Goal: Task Accomplishment & Management: Use online tool/utility

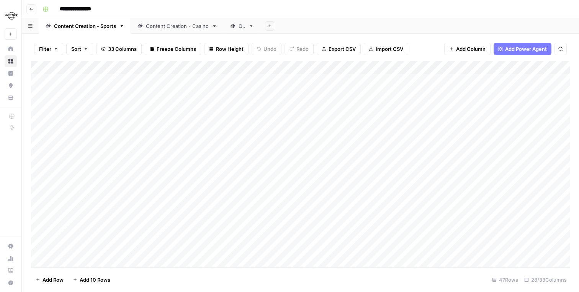
click at [238, 29] on div "QA" at bounding box center [241, 26] width 7 height 8
click at [90, 22] on div "Content Creation - Sports" at bounding box center [85, 26] width 62 height 8
click at [238, 31] on link "QA" at bounding box center [242, 25] width 37 height 15
click at [31, 22] on button "button" at bounding box center [30, 25] width 17 height 15
click at [64, 138] on div "Add Column" at bounding box center [300, 164] width 539 height 206
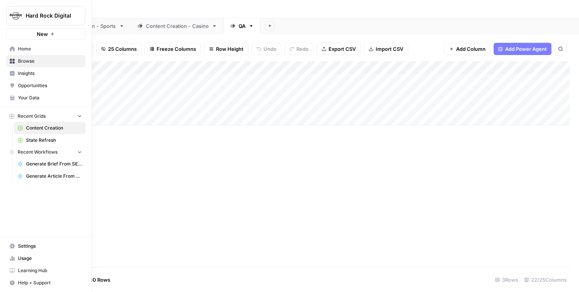
click at [51, 136] on link "State Refresh" at bounding box center [49, 140] width 71 height 12
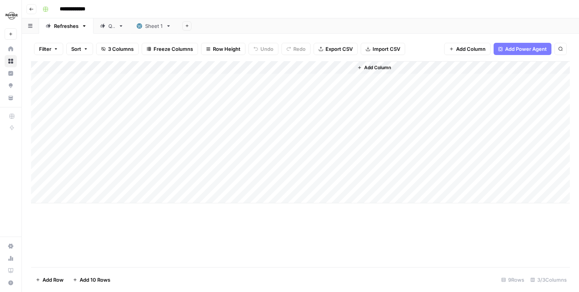
click at [343, 79] on div "Add Column" at bounding box center [300, 132] width 539 height 142
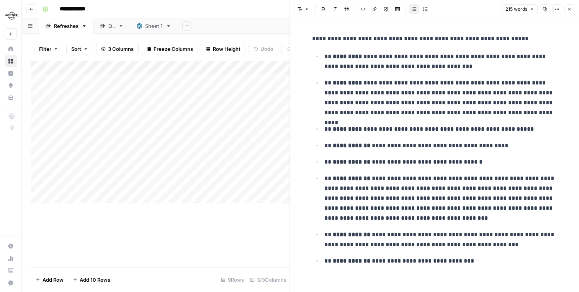
click at [242, 223] on div "Add Column" at bounding box center [160, 164] width 258 height 206
click at [569, 8] on icon "button" at bounding box center [569, 9] width 5 height 5
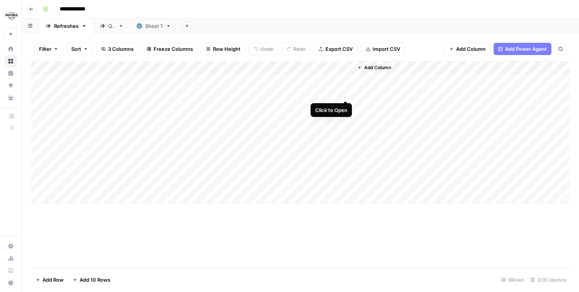
click at [346, 94] on div "Add Column" at bounding box center [300, 132] width 539 height 142
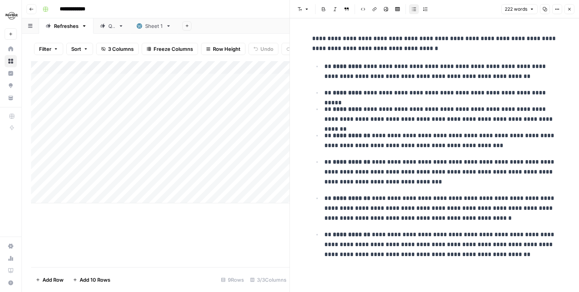
click at [571, 11] on icon "button" at bounding box center [569, 9] width 5 height 5
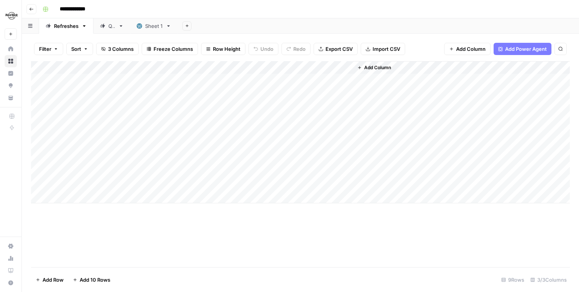
click at [343, 119] on div "Add Column" at bounding box center [300, 132] width 539 height 142
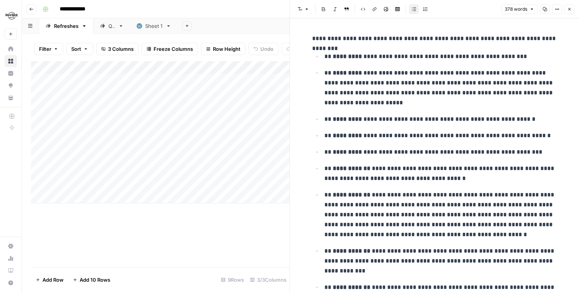
click at [567, 10] on icon "button" at bounding box center [569, 9] width 5 height 5
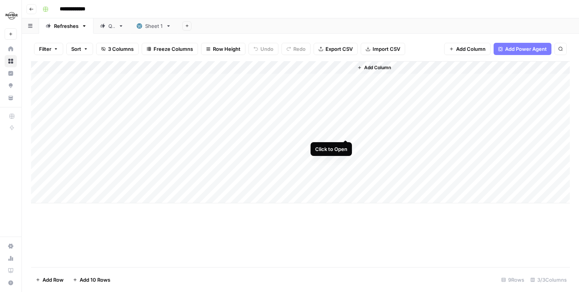
click at [345, 134] on div "Add Column" at bounding box center [300, 132] width 539 height 142
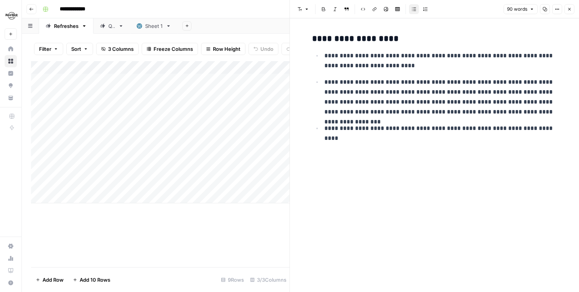
click at [568, 9] on icon "button" at bounding box center [569, 9] width 5 height 5
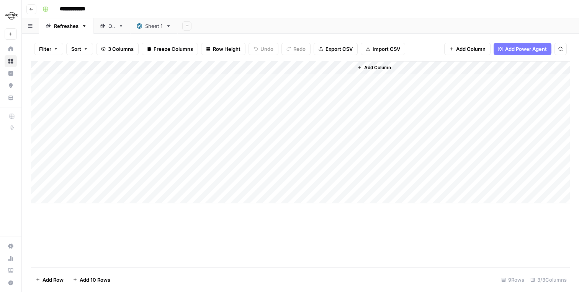
click at [345, 144] on div "Add Column" at bounding box center [300, 132] width 539 height 142
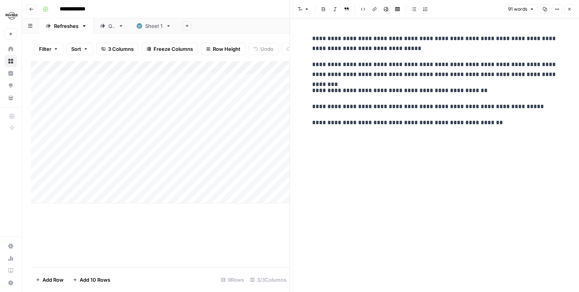
click at [565, 10] on button "Close" at bounding box center [569, 9] width 10 height 10
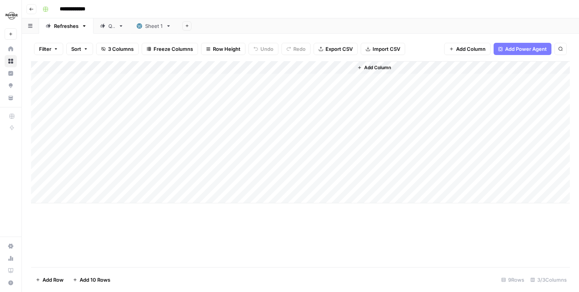
click at [342, 156] on div "Add Column" at bounding box center [300, 132] width 539 height 142
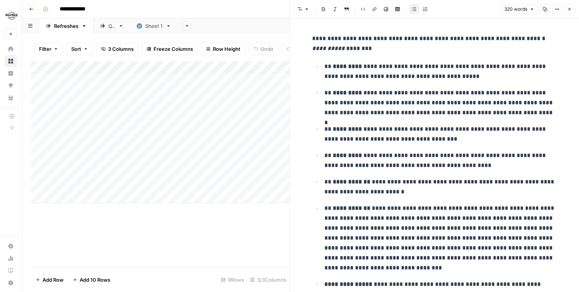
click at [570, 10] on icon "button" at bounding box center [569, 9] width 5 height 5
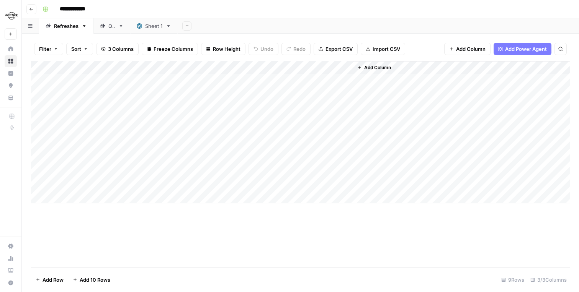
click at [346, 172] on div "Add Column" at bounding box center [300, 132] width 539 height 142
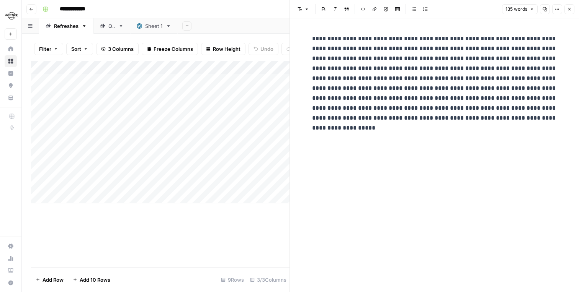
click at [571, 11] on icon "button" at bounding box center [569, 9] width 5 height 5
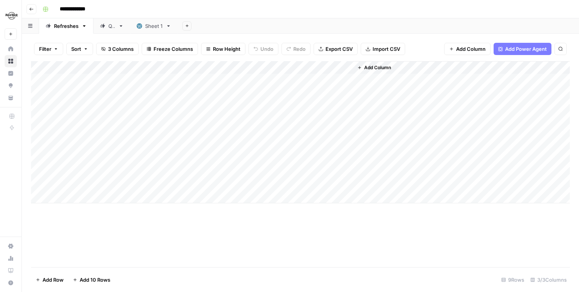
click at [345, 170] on div "Add Column" at bounding box center [300, 132] width 539 height 142
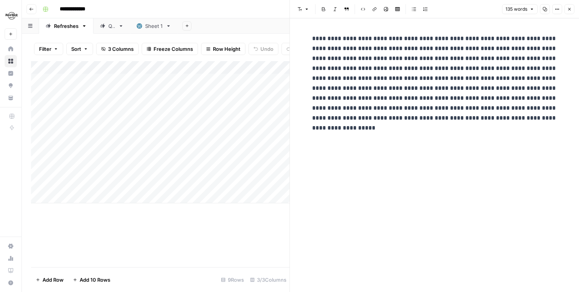
click at [570, 7] on icon "button" at bounding box center [569, 9] width 5 height 5
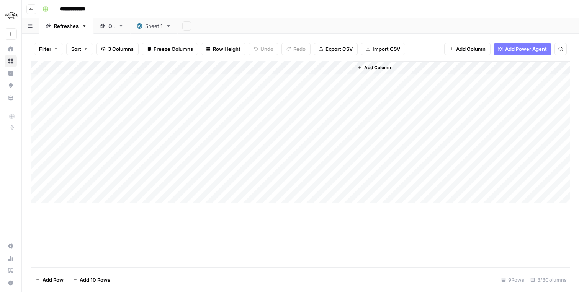
click at [344, 185] on div "Add Column" at bounding box center [300, 132] width 539 height 142
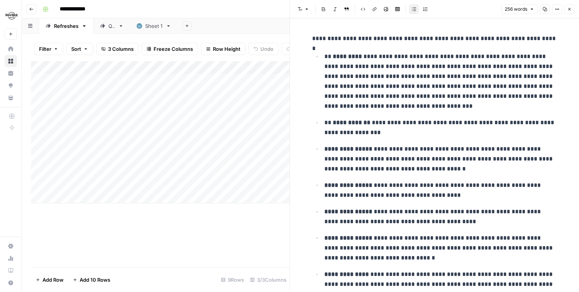
click at [575, 10] on header "Font style Bold Italic Block quote Code block Link Image Insert Table Bulleted …" at bounding box center [434, 9] width 289 height 18
click at [573, 10] on button "Close" at bounding box center [569, 9] width 10 height 10
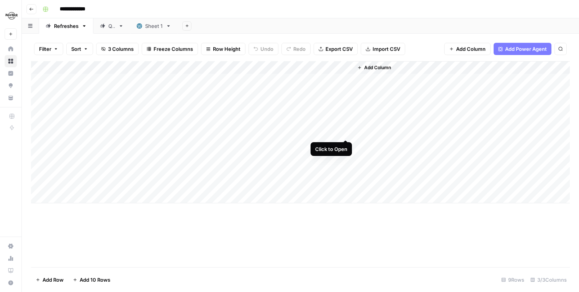
click at [344, 134] on div "Add Column" at bounding box center [300, 132] width 539 height 142
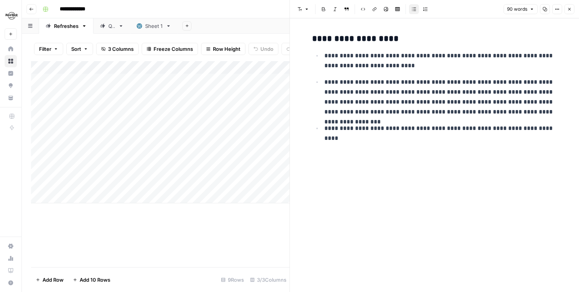
click at [571, 6] on button "Close" at bounding box center [569, 9] width 10 height 10
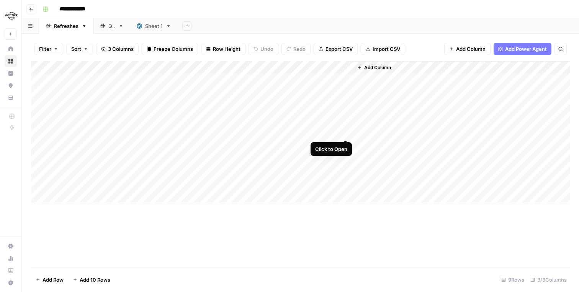
click at [343, 133] on div "Add Column" at bounding box center [300, 132] width 539 height 142
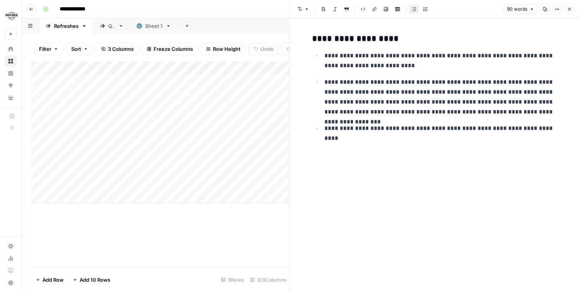
click at [573, 9] on button "Close" at bounding box center [569, 9] width 10 height 10
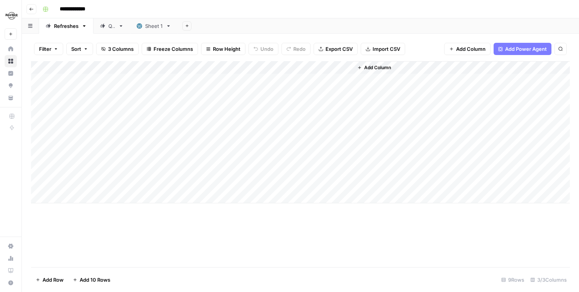
click at [344, 80] on div "Add Column" at bounding box center [300, 132] width 539 height 142
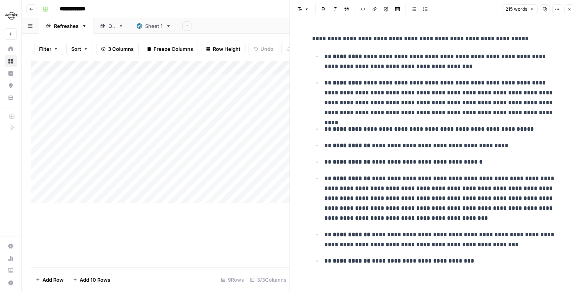
scroll to position [5, 0]
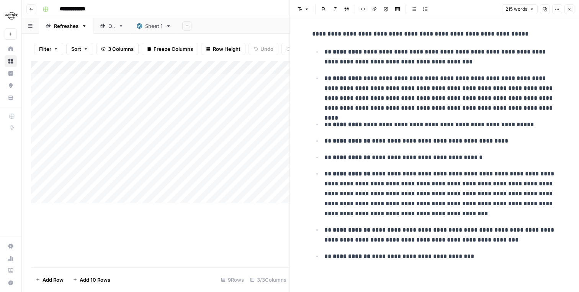
click at [568, 11] on icon "button" at bounding box center [569, 9] width 5 height 5
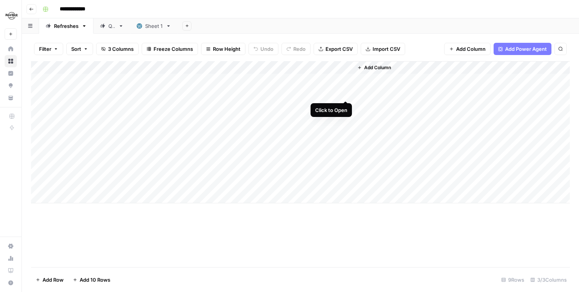
click at [343, 93] on div "Add Column" at bounding box center [300, 132] width 539 height 142
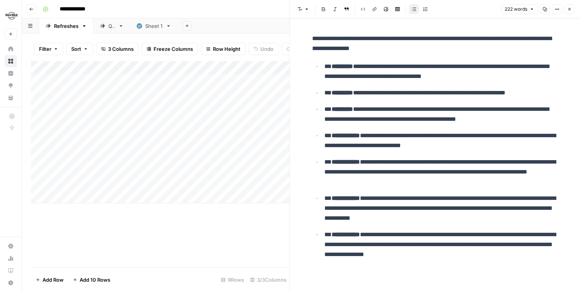
click at [571, 7] on icon "button" at bounding box center [569, 9] width 5 height 5
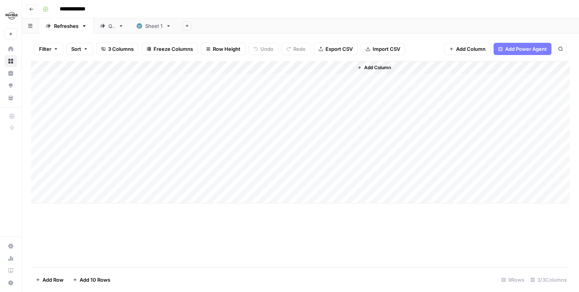
click at [346, 78] on div "Add Column" at bounding box center [300, 132] width 539 height 142
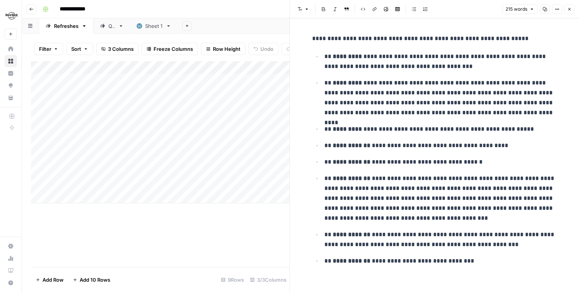
click at [572, 7] on button "Close" at bounding box center [569, 9] width 10 height 10
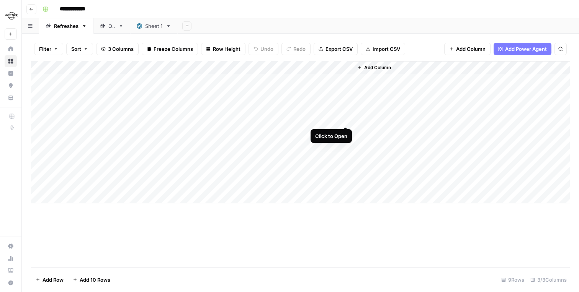
click at [343, 118] on div "Add Column" at bounding box center [300, 132] width 539 height 142
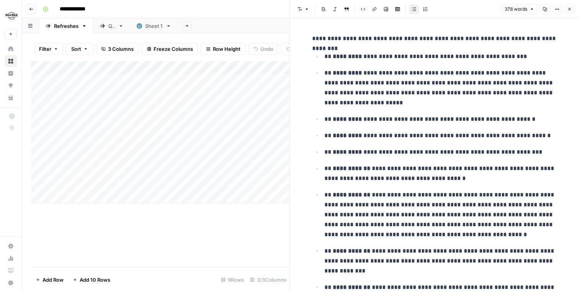
click at [574, 10] on button "Close" at bounding box center [569, 9] width 10 height 10
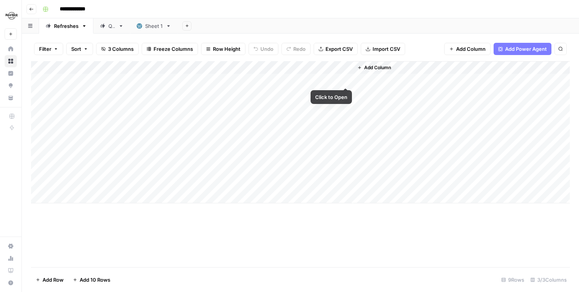
click at [341, 78] on div "Add Column" at bounding box center [300, 132] width 539 height 142
click at [344, 80] on div "Add Column" at bounding box center [300, 132] width 539 height 142
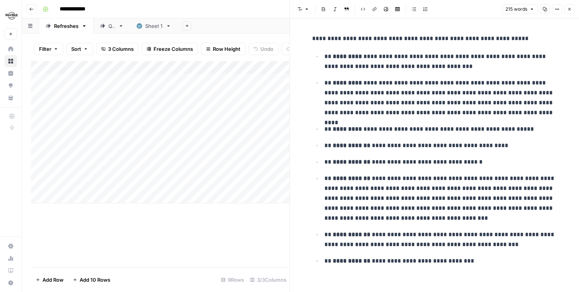
scroll to position [5, 0]
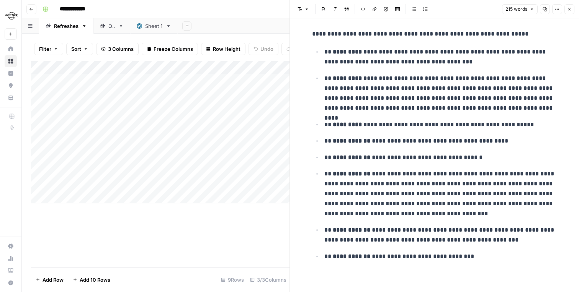
click at [567, 10] on icon "button" at bounding box center [569, 9] width 5 height 5
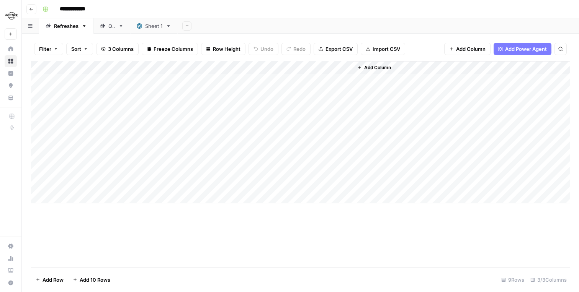
click at [82, 29] on link "Refreshes" at bounding box center [66, 25] width 54 height 15
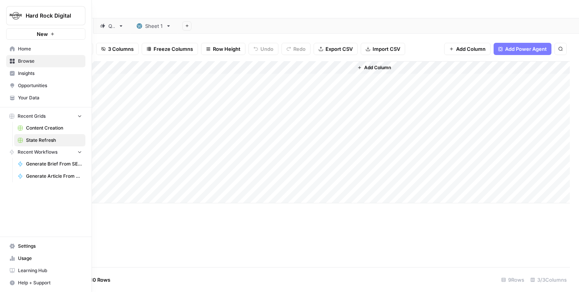
click at [51, 128] on span "Content Creation" at bounding box center [54, 128] width 56 height 7
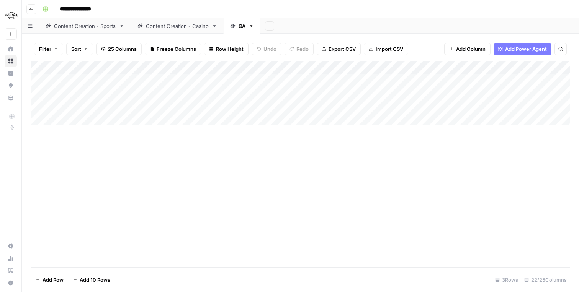
click at [112, 29] on div "Content Creation - Sports" at bounding box center [85, 26] width 62 height 8
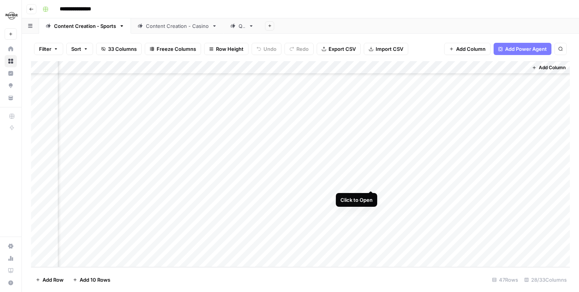
click at [371, 184] on div "Add Column" at bounding box center [300, 164] width 539 height 206
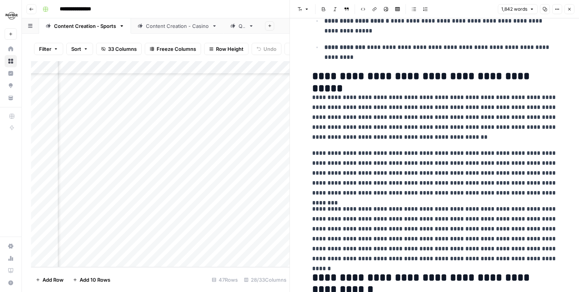
scroll to position [1781, 0]
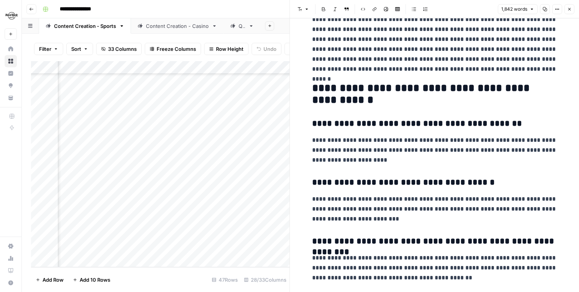
click at [567, 11] on icon "button" at bounding box center [569, 9] width 5 height 5
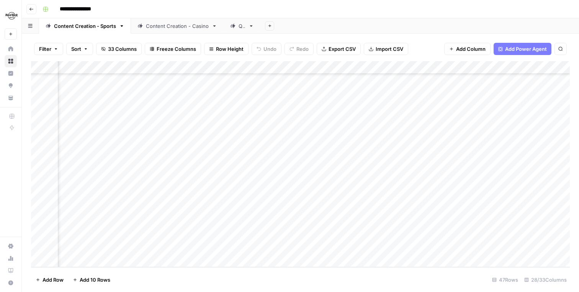
scroll to position [431, 260]
click at [243, 37] on div "Filter Sort 33 Columns Freeze Columns Row Height Undo Redo Export CSV Import CS…" at bounding box center [300, 49] width 539 height 24
click at [241, 28] on div "QA" at bounding box center [241, 26] width 7 height 8
click at [308, 79] on div "Add Column" at bounding box center [300, 93] width 539 height 64
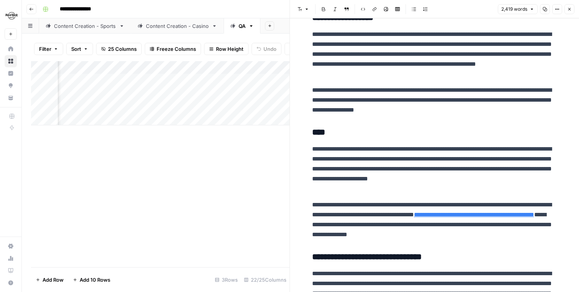
scroll to position [534, 0]
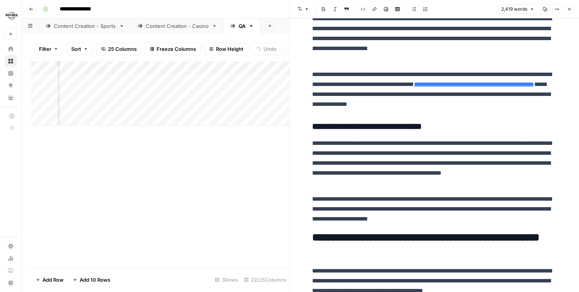
click at [82, 29] on div "Content Creation - Sports" at bounding box center [85, 26] width 62 height 8
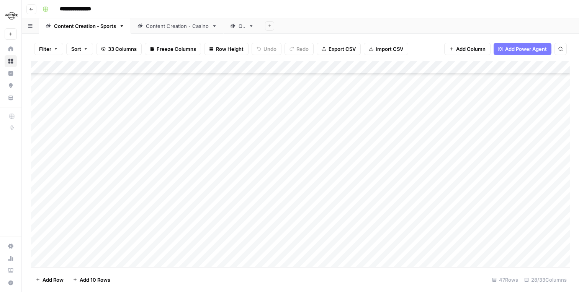
scroll to position [431, 0]
